Goal: Information Seeking & Learning: Learn about a topic

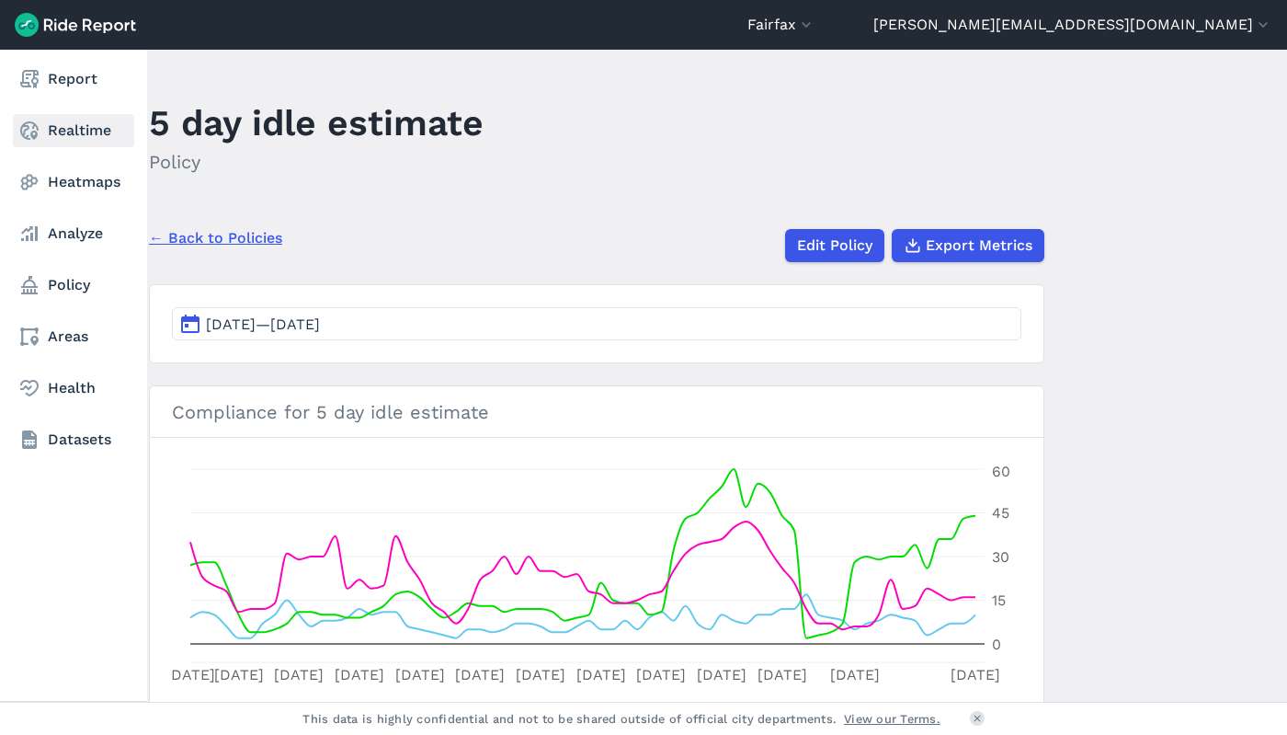
click at [49, 124] on link "Realtime" at bounding box center [73, 130] width 121 height 33
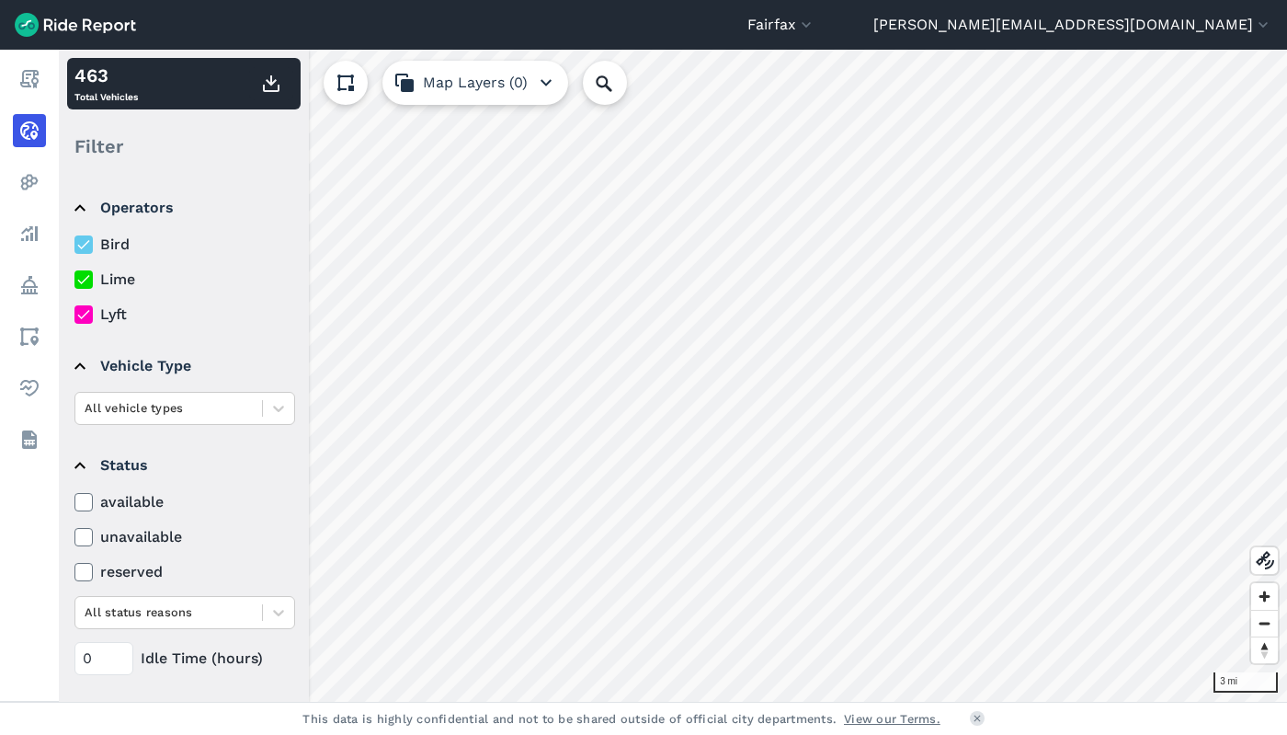
click at [81, 311] on icon at bounding box center [83, 314] width 17 height 18
click at [74, 311] on input "Lyft" at bounding box center [74, 309] width 0 height 12
click at [81, 242] on icon at bounding box center [83, 244] width 17 height 18
click at [74, 242] on input "Bird" at bounding box center [74, 240] width 0 height 12
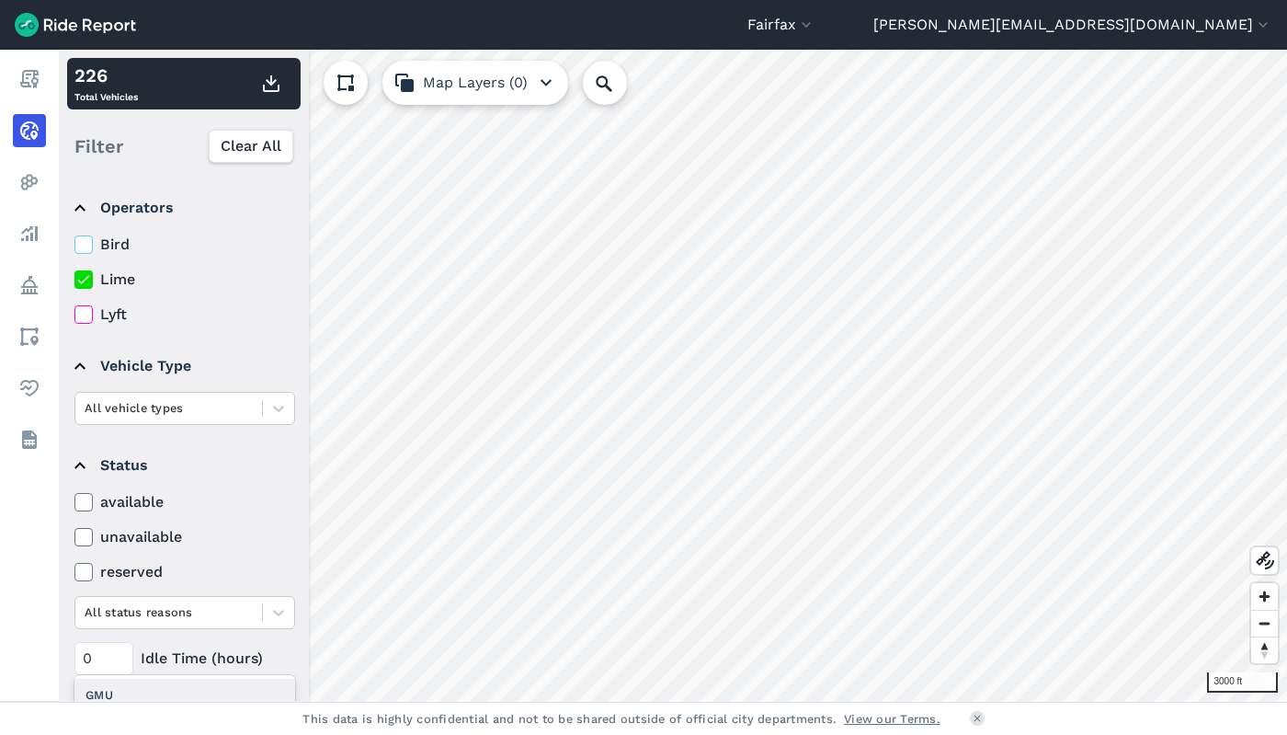
scroll to position [186, 0]
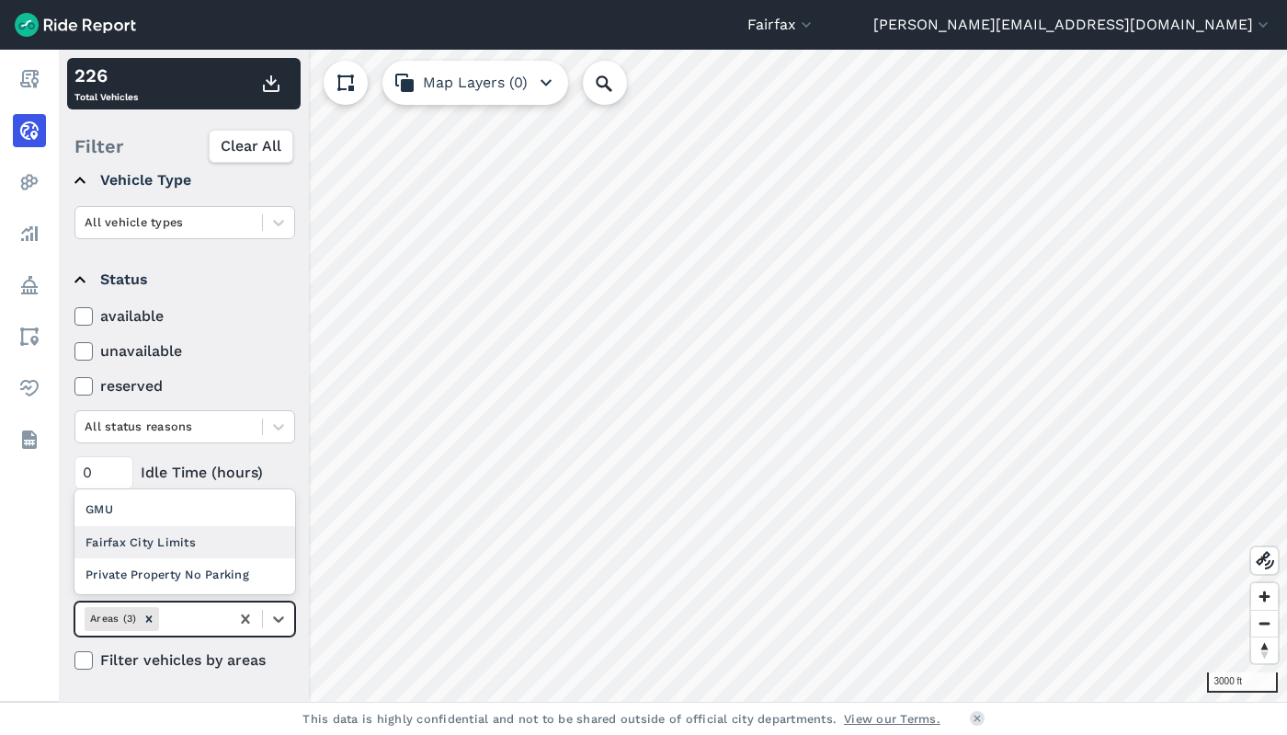
click at [188, 545] on div "Fairfax City Limits" at bounding box center [184, 542] width 221 height 32
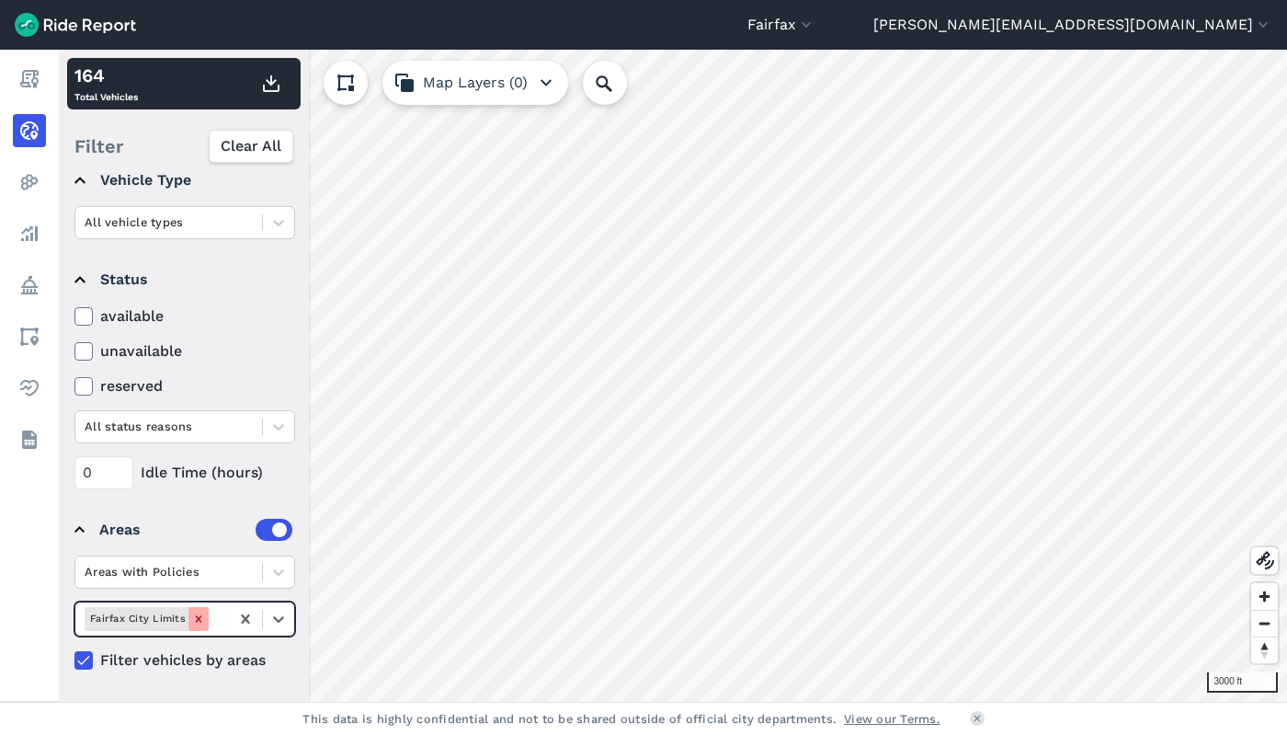
click at [195, 617] on icon "Remove Fairfax City Limits" at bounding box center [198, 618] width 6 height 6
click at [276, 611] on icon at bounding box center [278, 619] width 18 height 18
click at [282, 630] on div at bounding box center [278, 618] width 31 height 31
click at [281, 617] on icon at bounding box center [278, 619] width 18 height 18
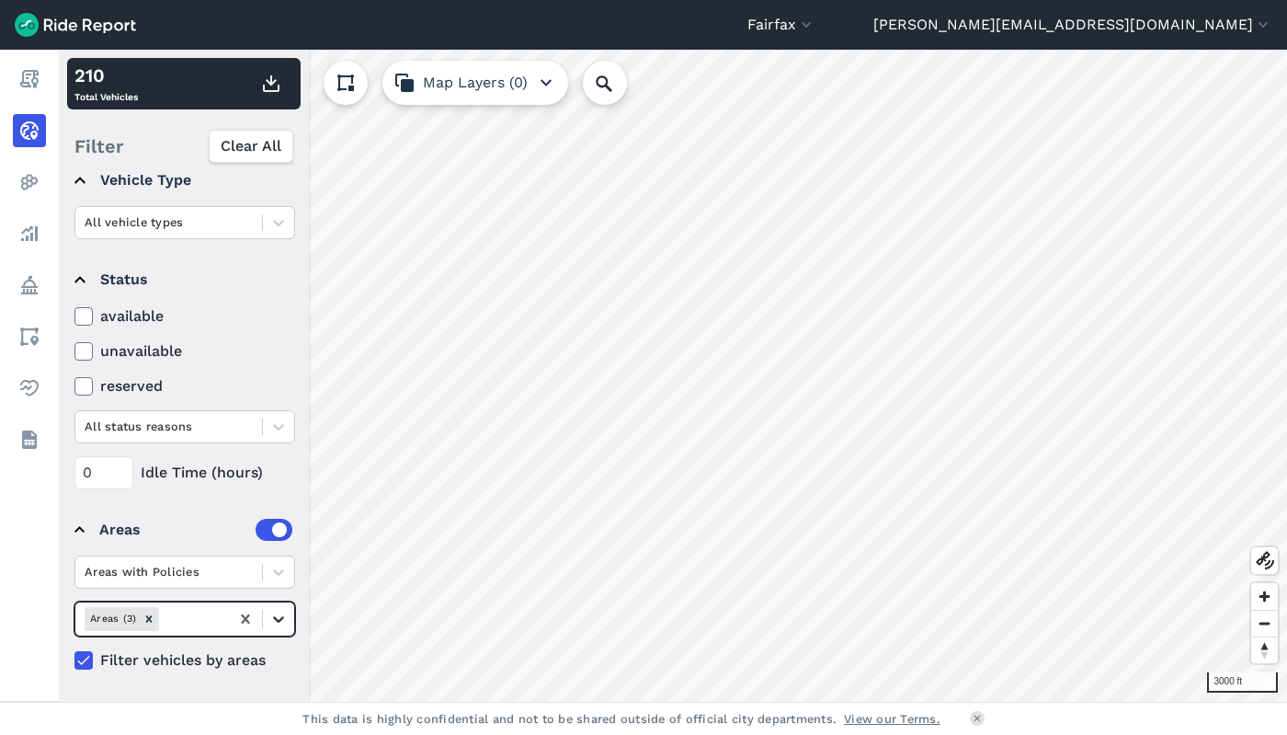
click at [281, 617] on icon at bounding box center [278, 619] width 18 height 18
click at [222, 539] on div "Fairfax City Limits" at bounding box center [184, 542] width 221 height 32
click at [285, 613] on icon at bounding box center [278, 619] width 18 height 18
click at [221, 661] on div "GMU" at bounding box center [184, 663] width 221 height 32
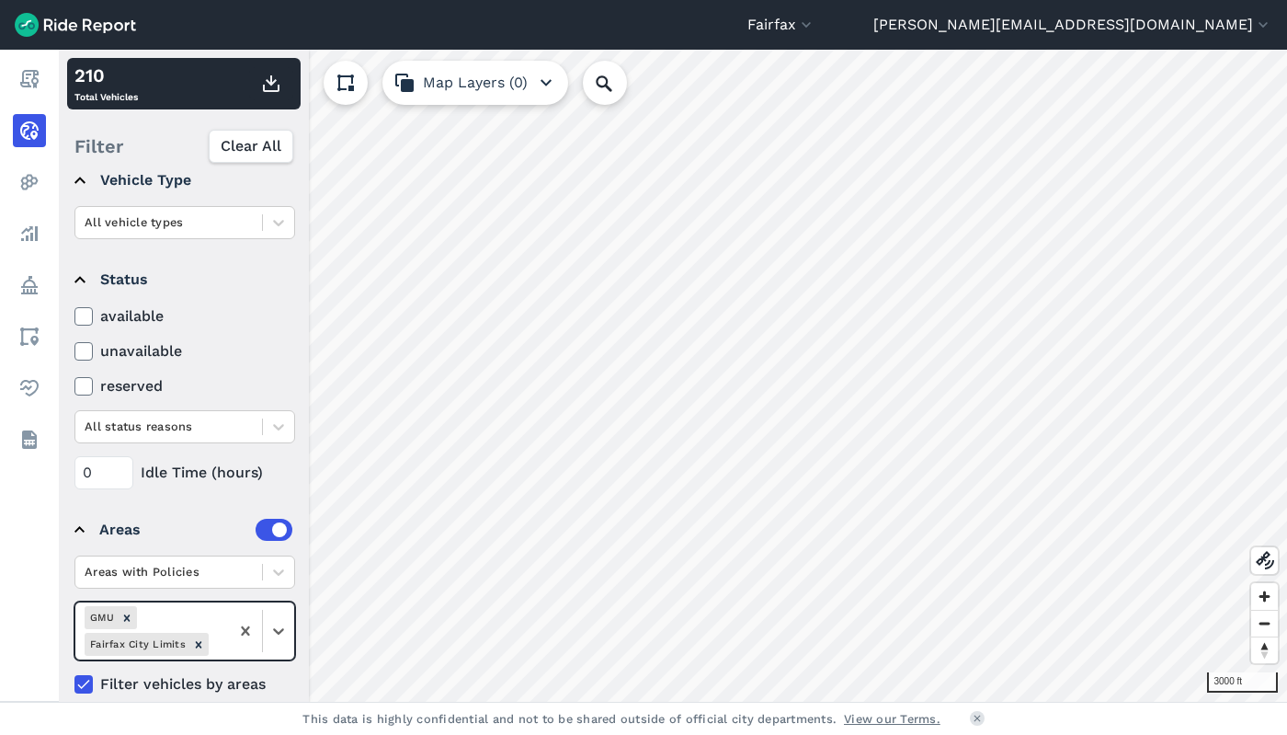
click at [129, 620] on icon "Remove GMU" at bounding box center [126, 617] width 6 height 6
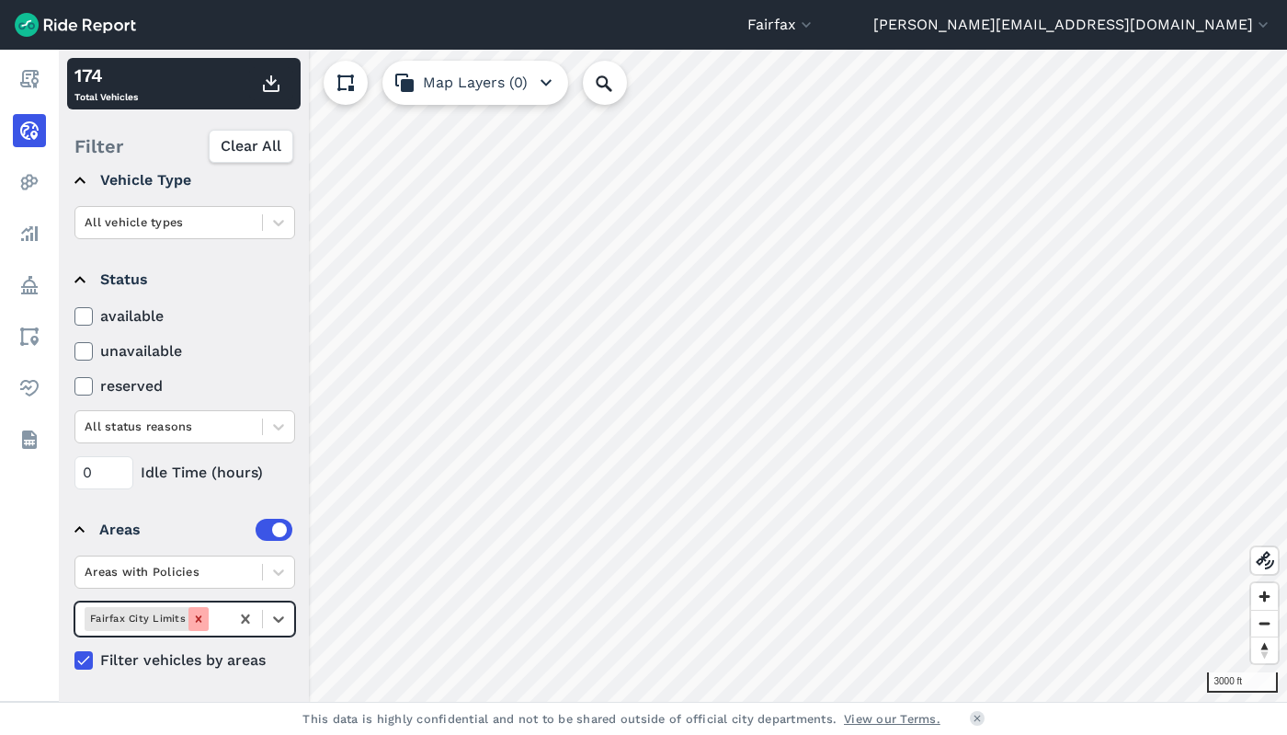
click at [200, 612] on icon "Remove Fairfax City Limits" at bounding box center [198, 618] width 13 height 13
click at [282, 622] on icon at bounding box center [278, 619] width 18 height 18
click at [180, 509] on div "GMU" at bounding box center [184, 509] width 221 height 32
click at [129, 619] on icon "Remove GMU" at bounding box center [126, 618] width 13 height 13
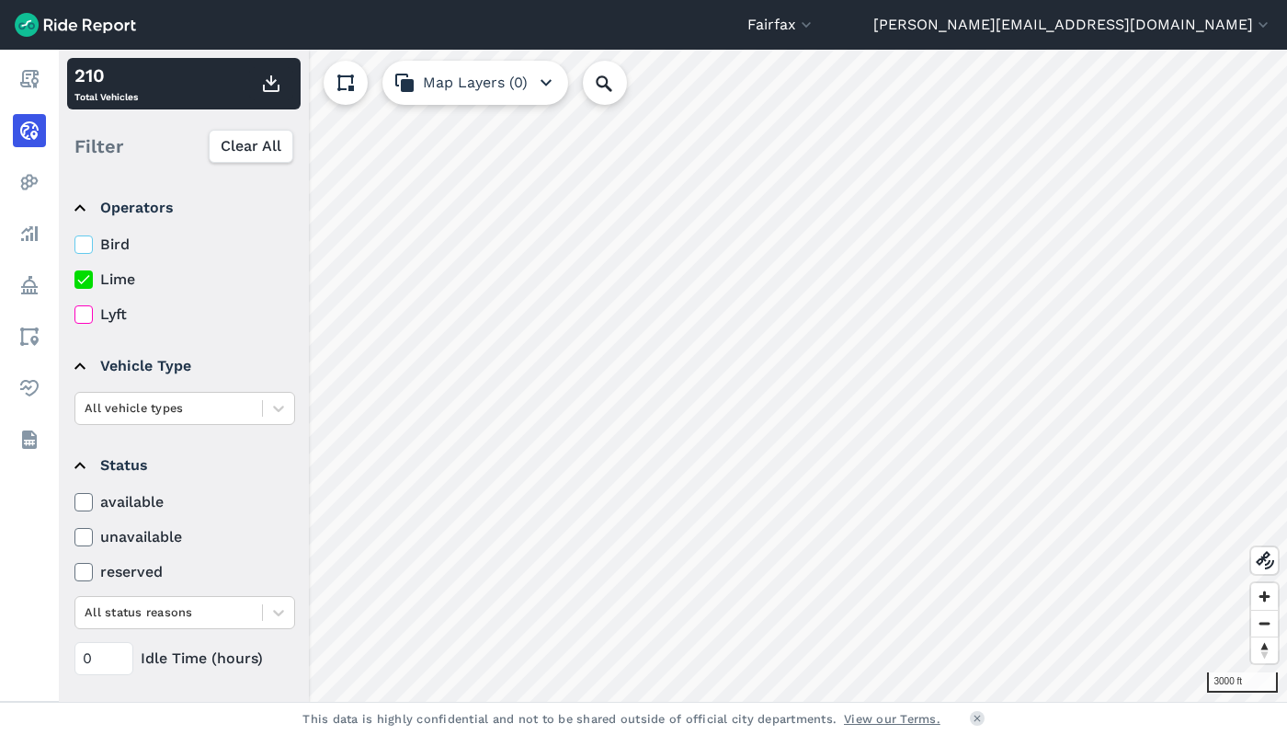
click at [86, 245] on icon at bounding box center [83, 244] width 17 height 18
click at [74, 245] on input "Bird" at bounding box center [74, 240] width 0 height 12
click at [78, 283] on icon at bounding box center [83, 279] width 17 height 18
click at [74, 280] on input "Lime" at bounding box center [74, 274] width 0 height 12
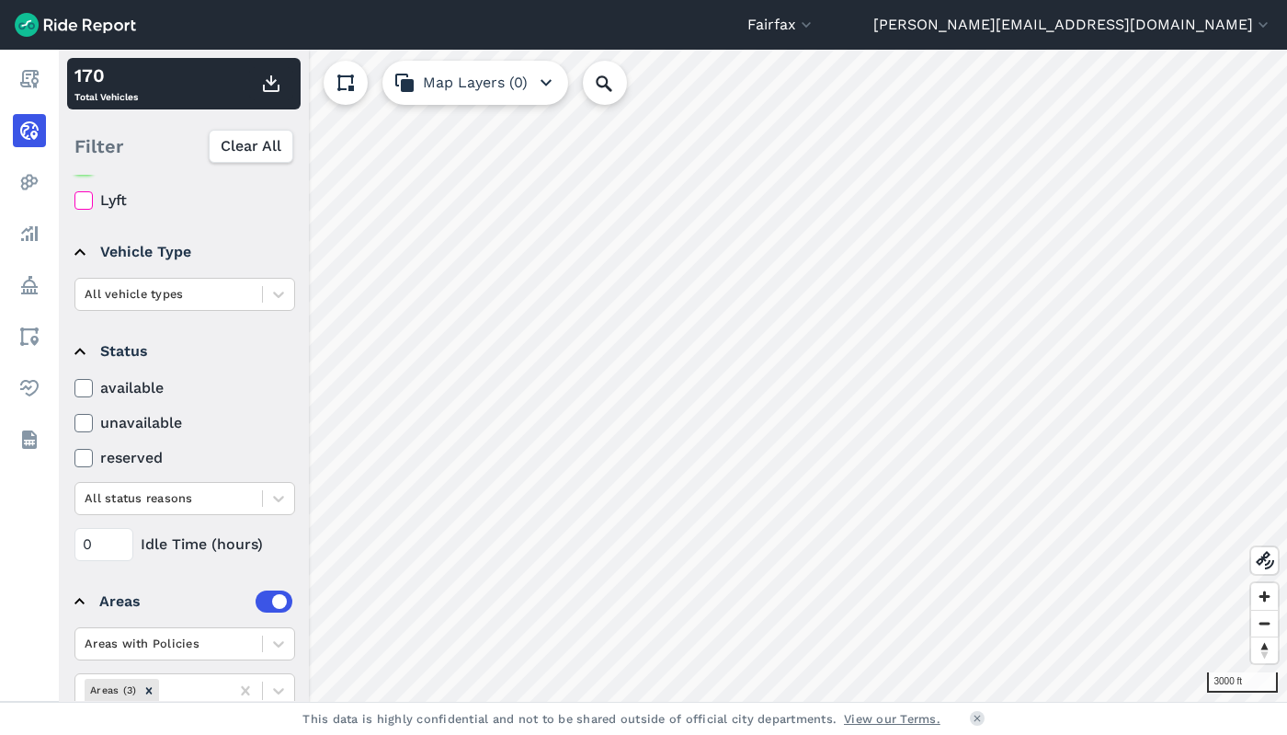
scroll to position [186, 0]
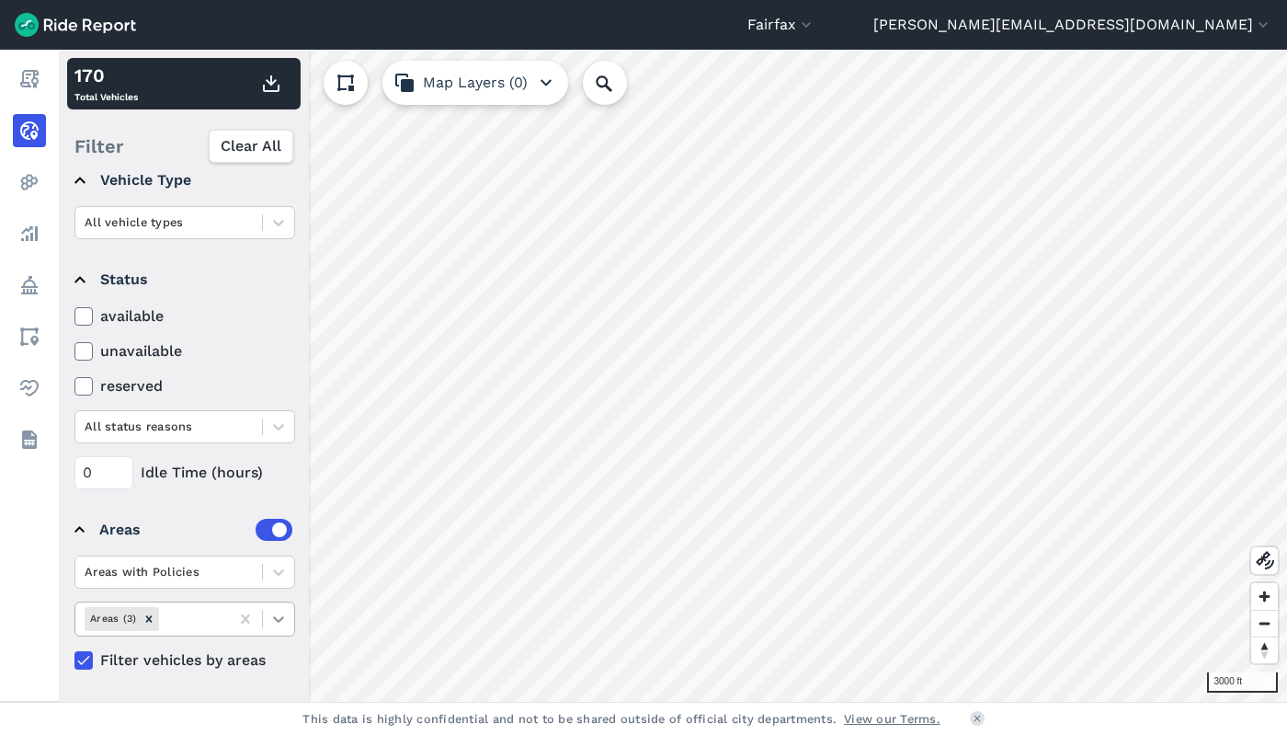
click at [270, 618] on icon at bounding box center [278, 619] width 18 height 18
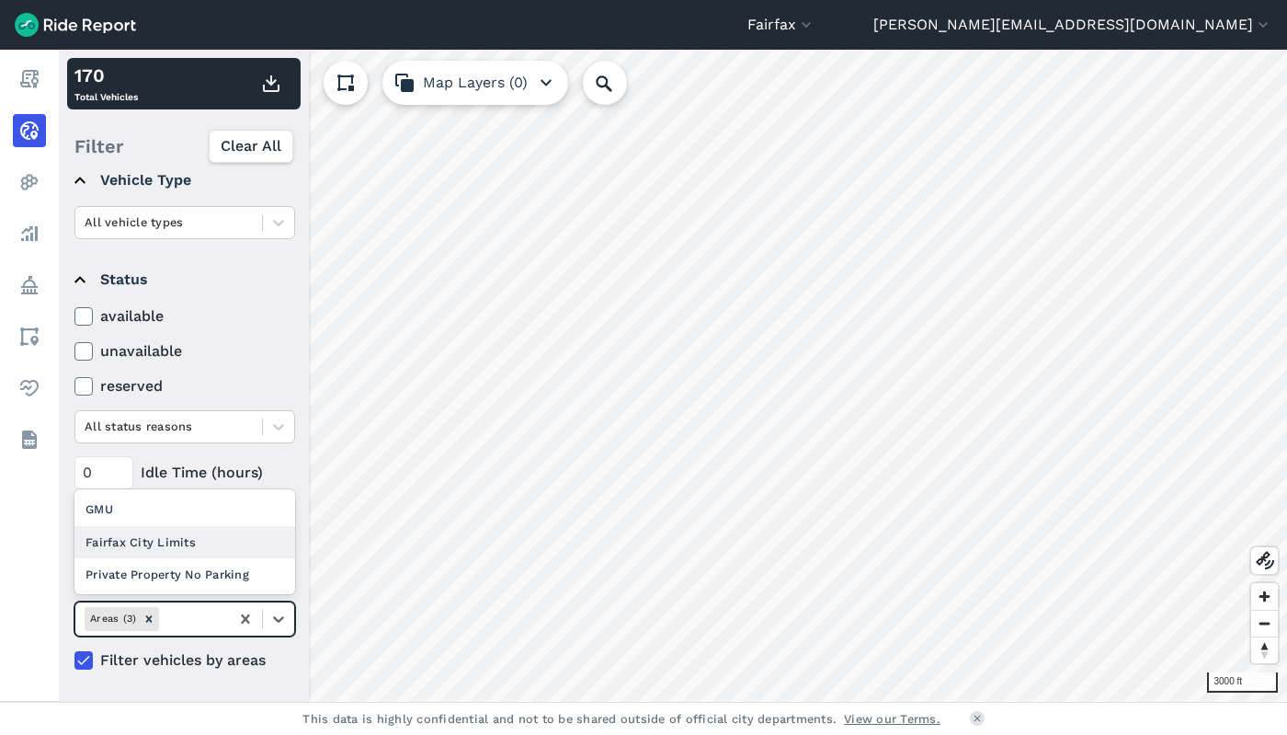
click at [194, 552] on div "Fairfax City Limits" at bounding box center [184, 542] width 221 height 32
click at [247, 620] on icon at bounding box center [245, 618] width 8 height 9
click at [280, 621] on icon at bounding box center [278, 619] width 11 height 6
click at [196, 514] on div "GMU" at bounding box center [184, 509] width 221 height 32
click at [242, 620] on icon at bounding box center [245, 619] width 18 height 18
